Goal: Find specific page/section: Find specific page/section

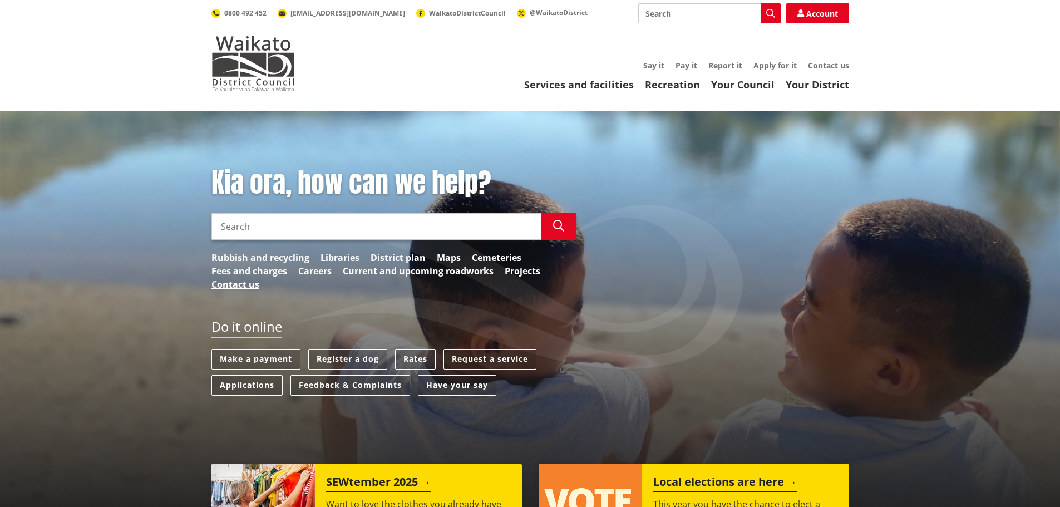
click at [449, 257] on link "Maps" at bounding box center [449, 257] width 24 height 13
click at [442, 259] on link "Maps" at bounding box center [449, 257] width 24 height 13
click at [455, 260] on link "Maps" at bounding box center [449, 257] width 24 height 13
